Goal: Information Seeking & Learning: Learn about a topic

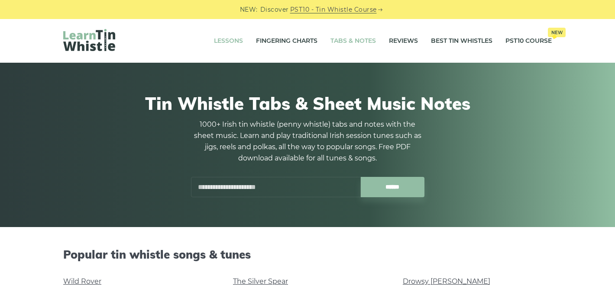
click at [232, 39] on link "Lessons" at bounding box center [228, 41] width 29 height 22
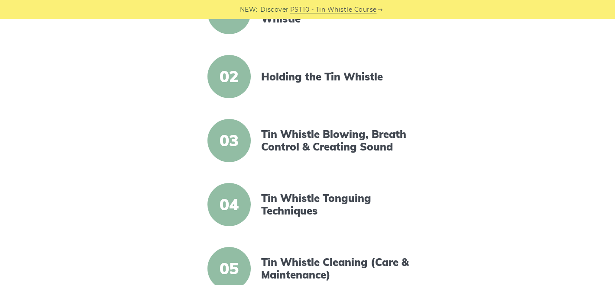
scroll to position [261, 0]
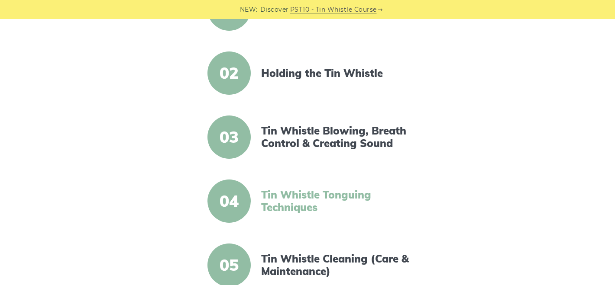
click at [326, 199] on link "Tin Whistle Tonguing Techniques" at bounding box center [335, 201] width 149 height 25
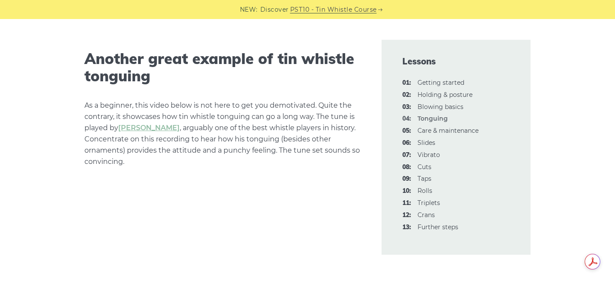
scroll to position [2501, 0]
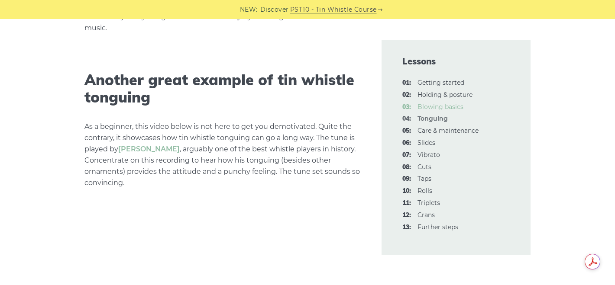
click at [434, 107] on link "03: Blowing basics" at bounding box center [440, 107] width 46 height 8
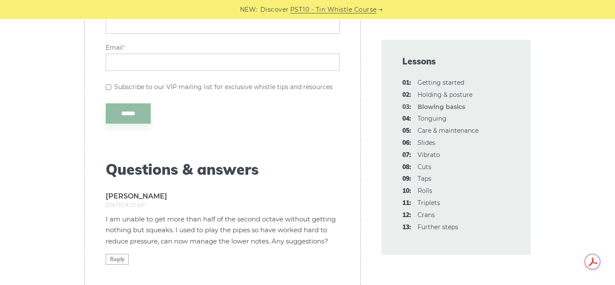
scroll to position [2146, 0]
click at [435, 119] on link "04: Tonguing" at bounding box center [431, 119] width 29 height 8
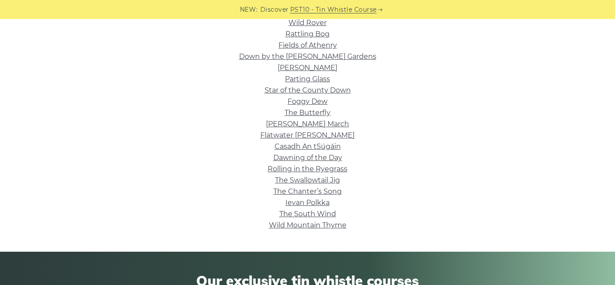
scroll to position [287, 0]
click at [335, 223] on link "Wild Mountain Thyme" at bounding box center [307, 225] width 77 height 8
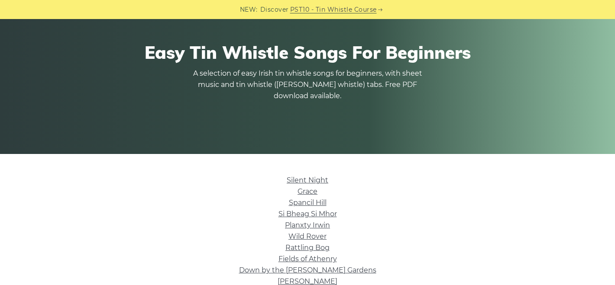
scroll to position [0, 0]
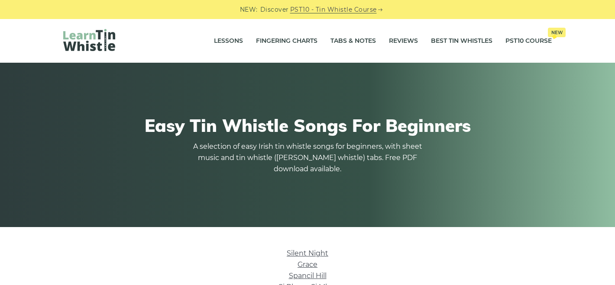
click at [485, 248] on li "Silent Night" at bounding box center [307, 253] width 488 height 11
click at [87, 40] on img at bounding box center [89, 40] width 52 height 22
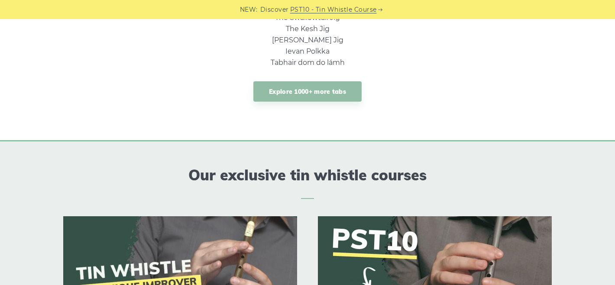
scroll to position [785, 0]
click at [323, 92] on link "Explore 1000+ more tabs" at bounding box center [307, 91] width 108 height 20
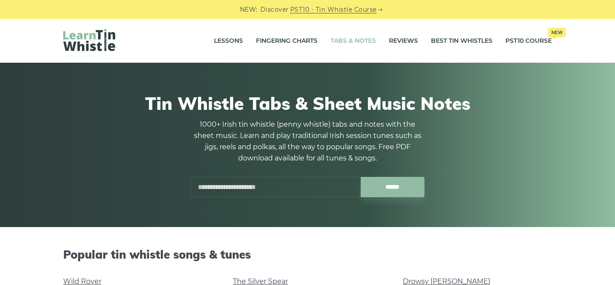
scroll to position [16, 0]
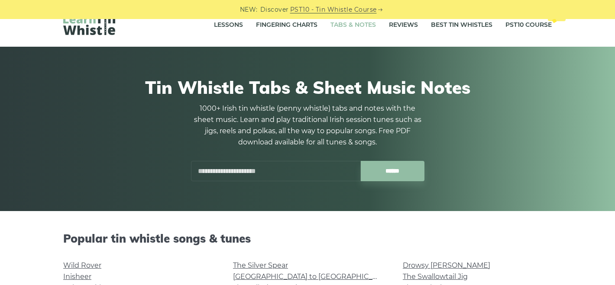
click at [294, 173] on input "text" at bounding box center [276, 171] width 170 height 20
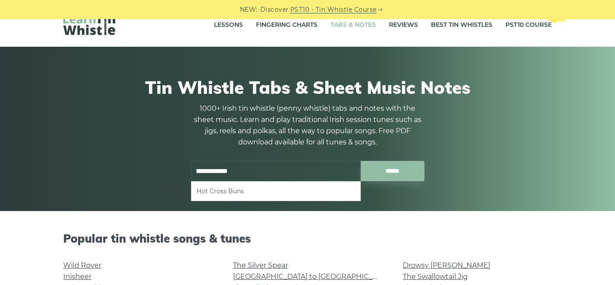
click at [244, 193] on li "Hot Cross Buns" at bounding box center [276, 191] width 158 height 10
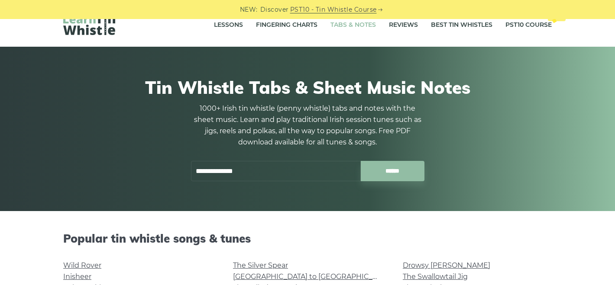
type input "**********"
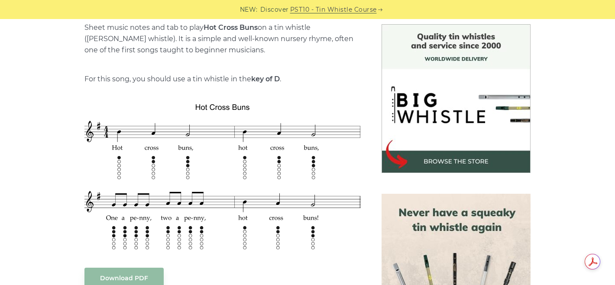
scroll to position [234, 0]
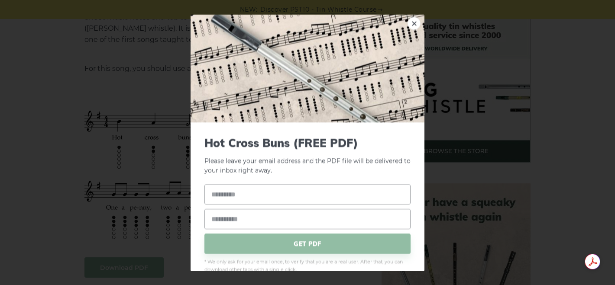
click at [265, 198] on input "text" at bounding box center [307, 195] width 206 height 20
type input "*****"
click at [261, 220] on input "email" at bounding box center [307, 220] width 206 height 20
type input "**********"
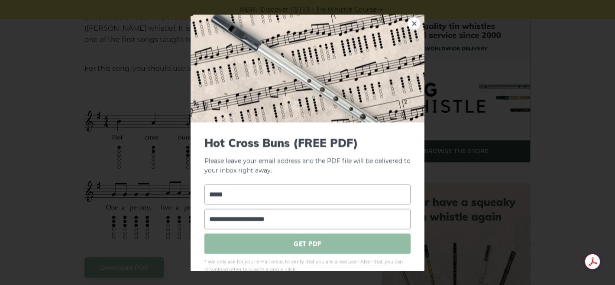
click at [366, 245] on span "GET PDF" at bounding box center [307, 244] width 206 height 20
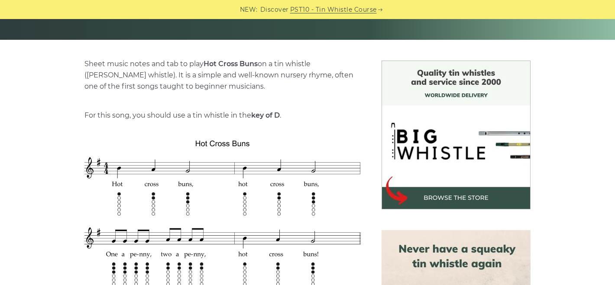
scroll to position [185, 0]
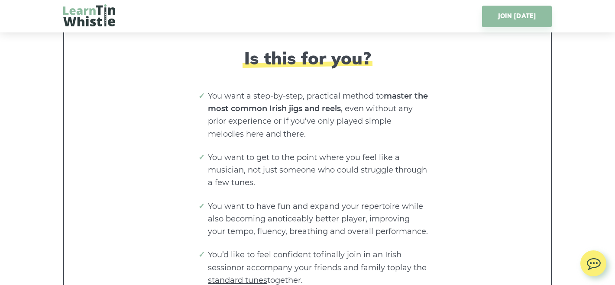
scroll to position [1909, 0]
